Goal: Register for event/course

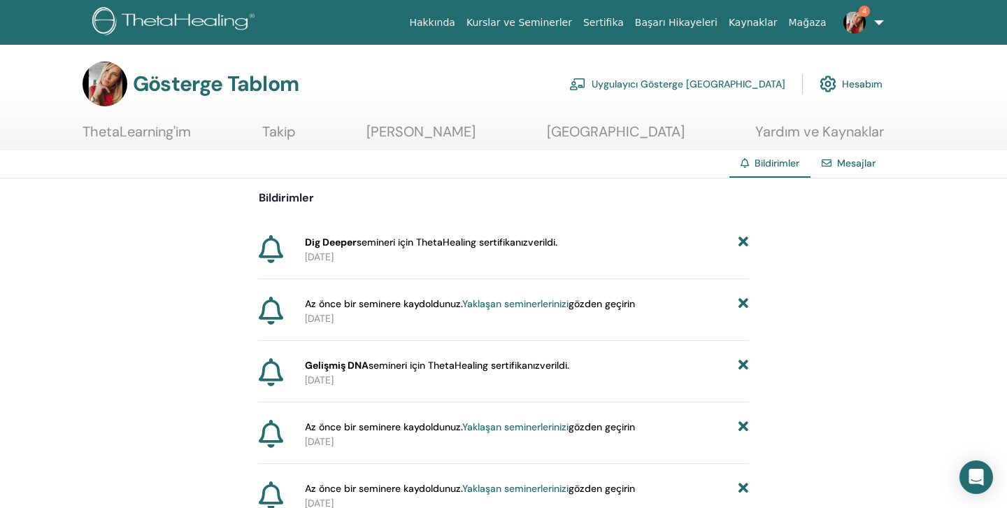
click at [556, 22] on link "Kurslar ve Seminerler" at bounding box center [519, 23] width 117 height 26
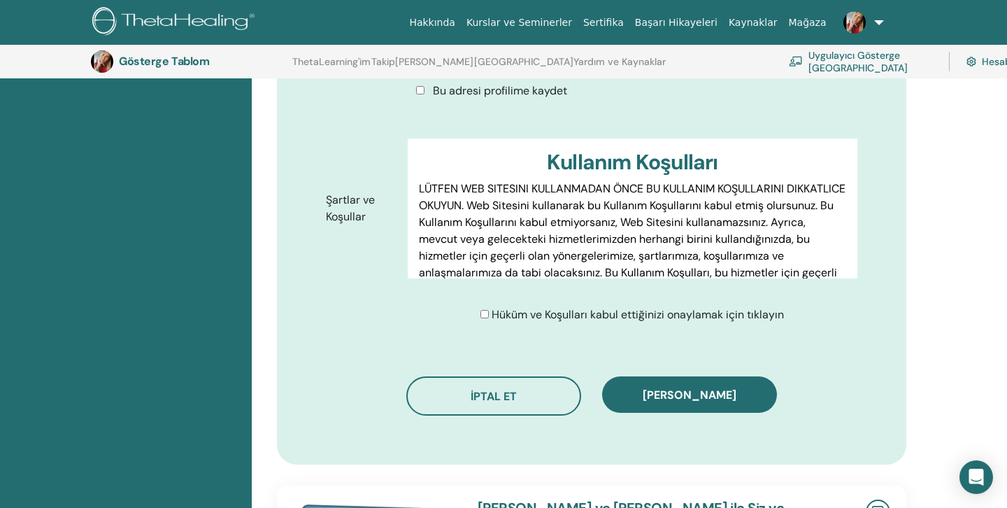
scroll to position [700, 0]
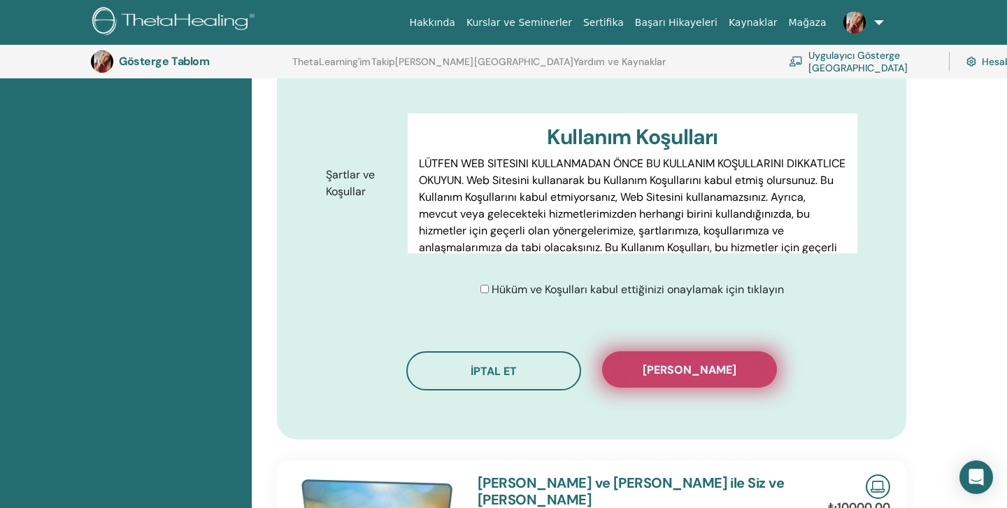
click at [675, 362] on span "[PERSON_NAME]" at bounding box center [690, 369] width 94 height 15
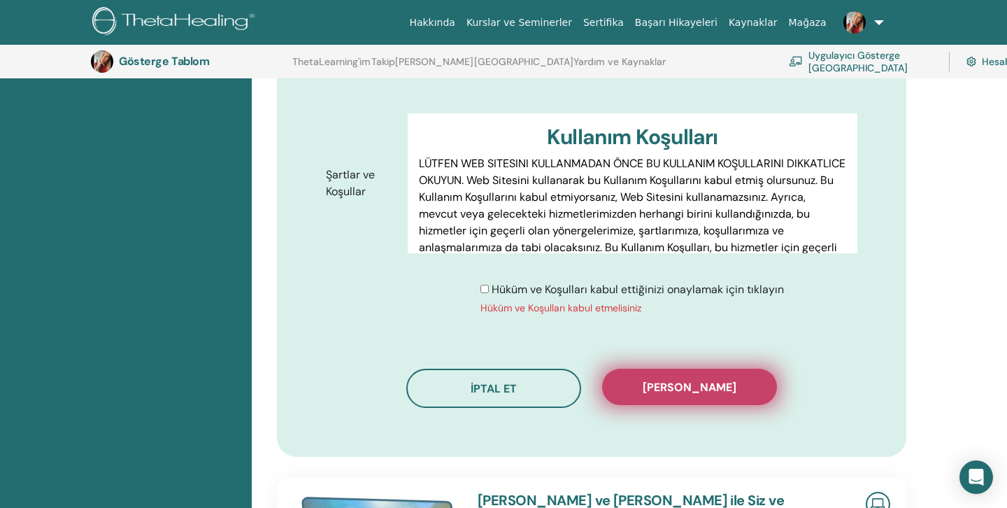
click at [689, 380] on span "[PERSON_NAME]" at bounding box center [690, 387] width 94 height 15
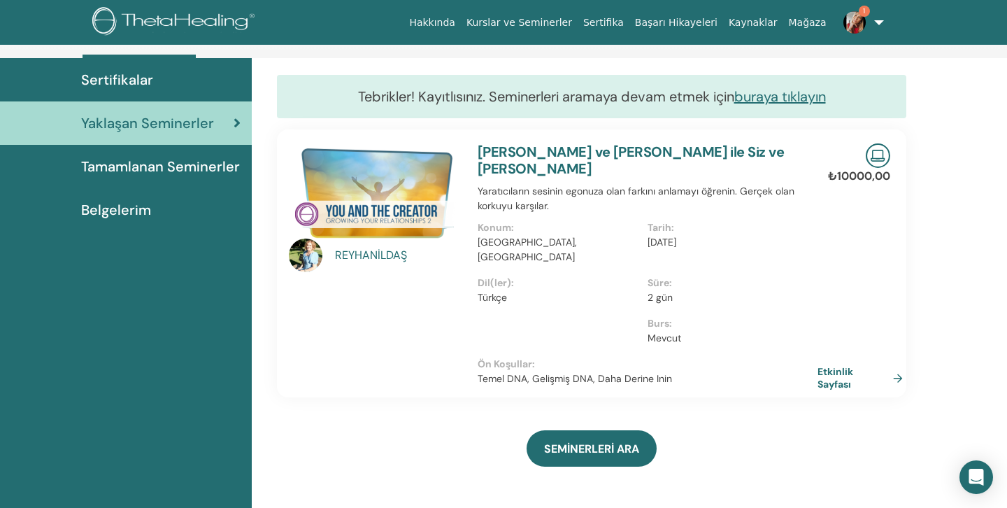
scroll to position [96, 0]
click at [166, 164] on span "Tamamlanan Seminerler" at bounding box center [160, 166] width 159 height 21
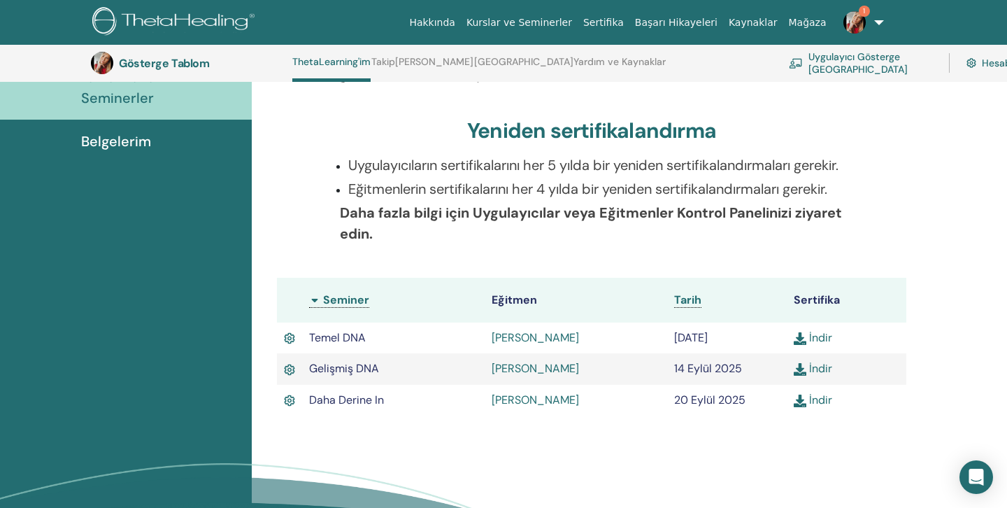
scroll to position [232, 0]
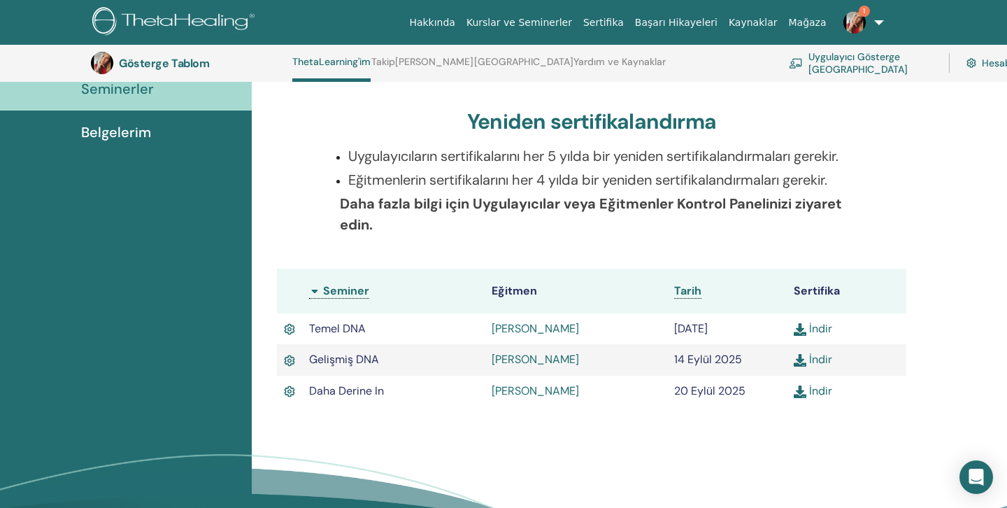
click at [805, 362] on img at bounding box center [800, 360] width 13 height 13
click at [801, 395] on img at bounding box center [800, 391] width 13 height 13
click at [812, 389] on link "İndir" at bounding box center [813, 390] width 38 height 15
drag, startPoint x: 797, startPoint y: 6, endPoint x: 863, endPoint y: 19, distance: 66.9
click at [863, 19] on img at bounding box center [855, 22] width 22 height 22
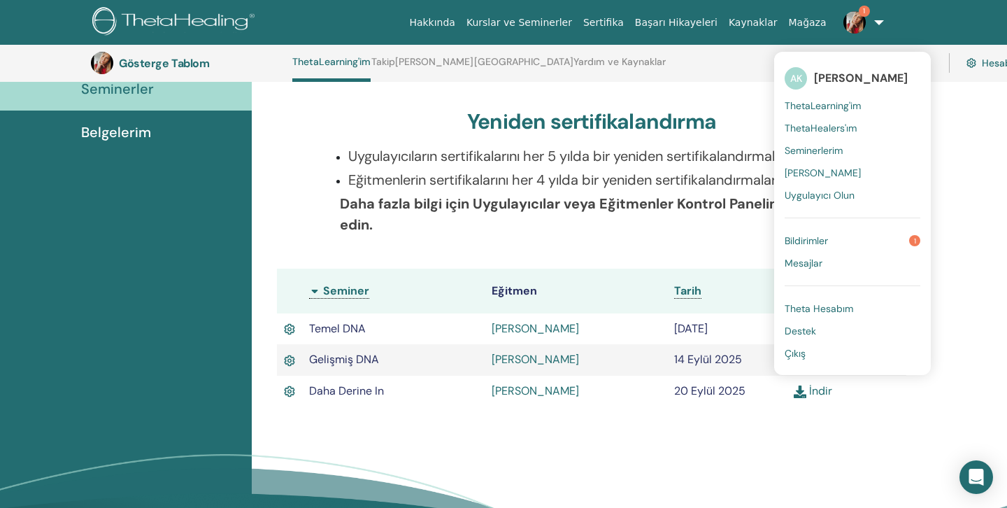
click at [833, 238] on link "Bildirimler 1" at bounding box center [853, 240] width 136 height 22
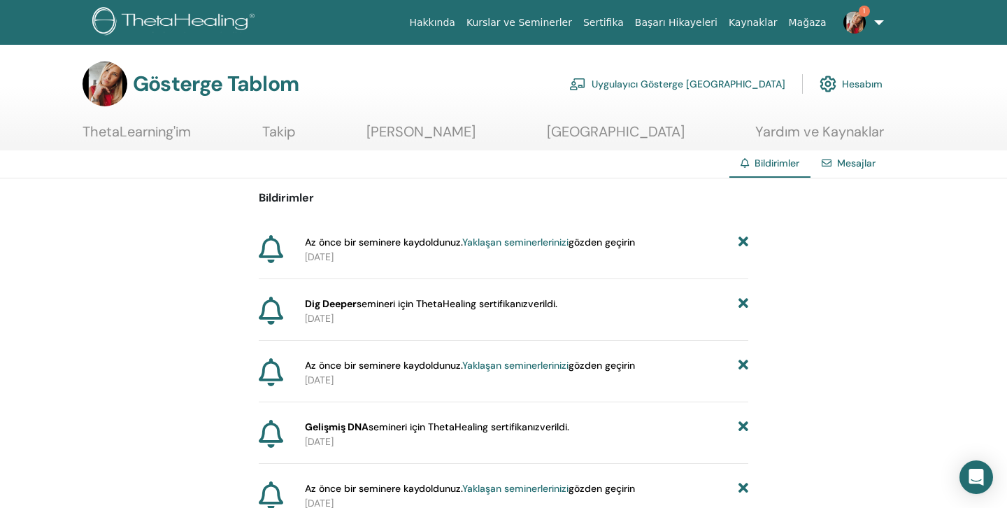
click at [707, 84] on link "Uygulayıcı Gösterge [GEOGRAPHIC_DATA]" at bounding box center [677, 84] width 216 height 31
click at [743, 83] on link "Uygulayıcı Gösterge [GEOGRAPHIC_DATA]" at bounding box center [677, 84] width 216 height 31
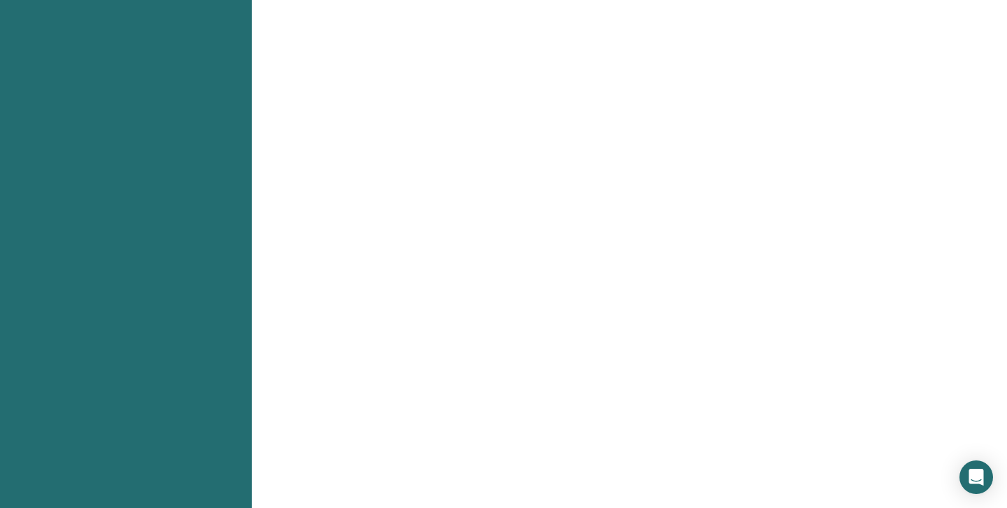
scroll to position [644, 0]
